Goal: Use online tool/utility

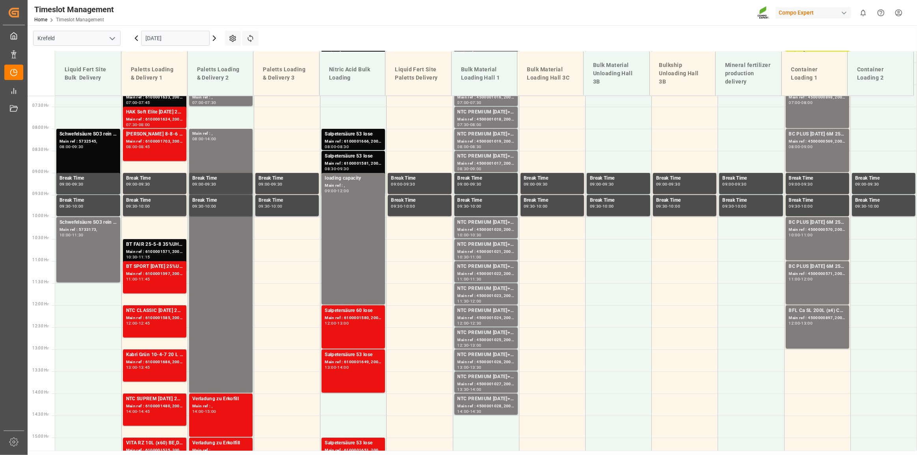
scroll to position [284, 0]
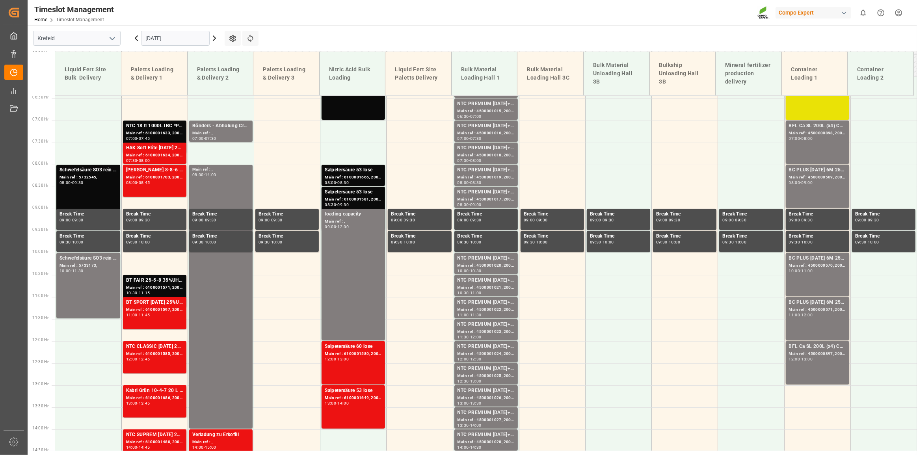
click at [187, 40] on input "[DATE]" at bounding box center [175, 38] width 69 height 15
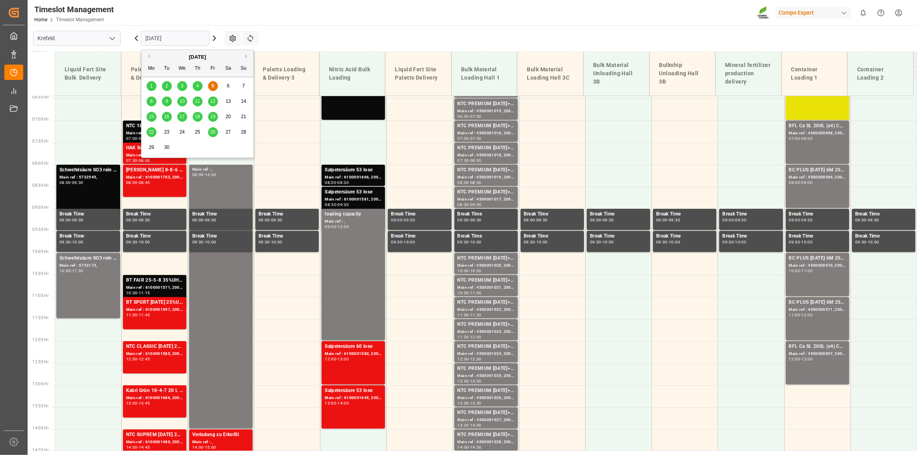
click at [151, 103] on span "8" at bounding box center [151, 102] width 3 height 6
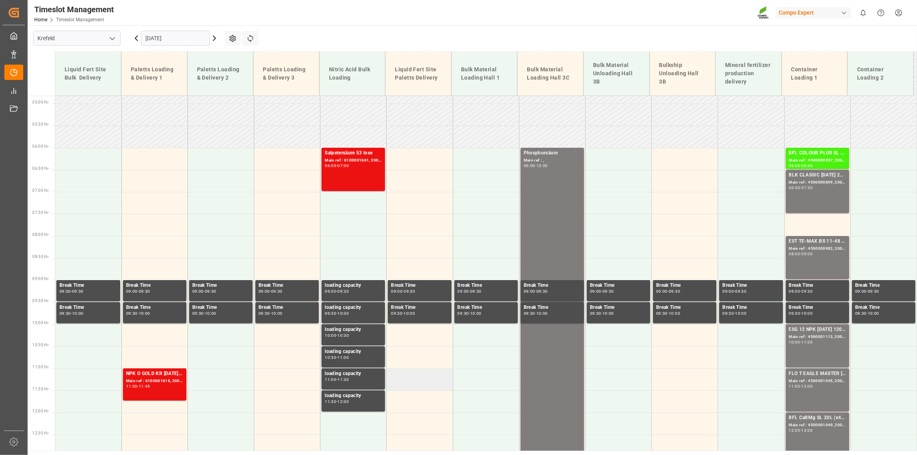
scroll to position [248, 0]
